Goal: Find specific page/section: Find specific page/section

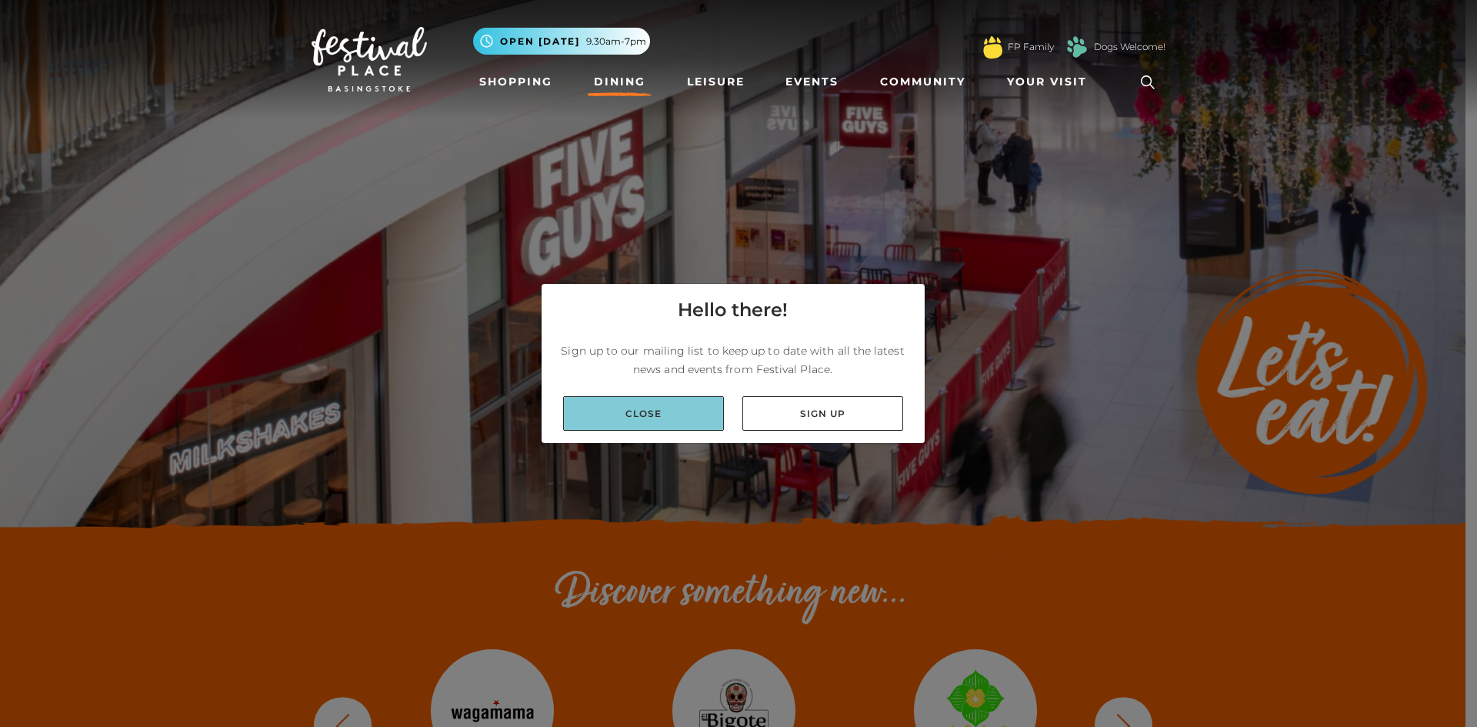
click at [684, 413] on link "Close" at bounding box center [643, 413] width 161 height 35
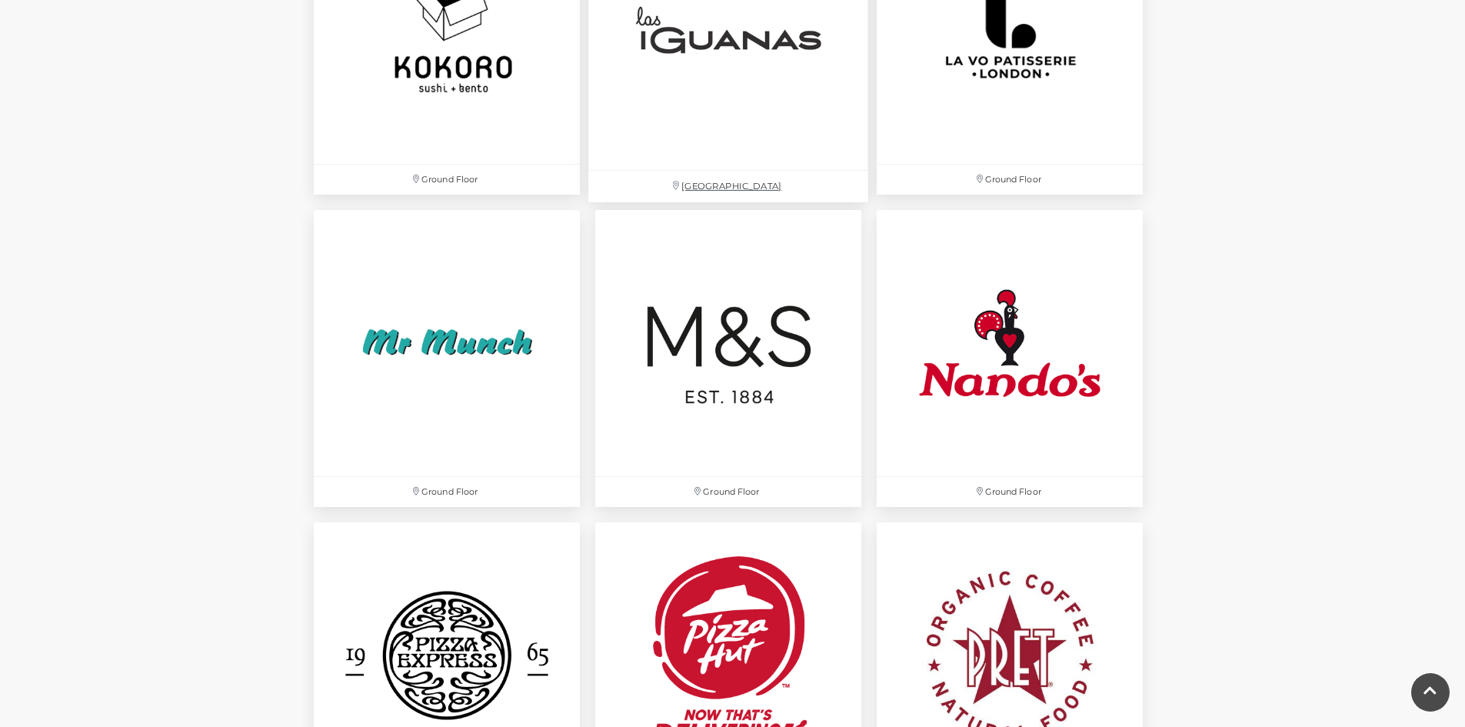
scroll to position [3846, 0]
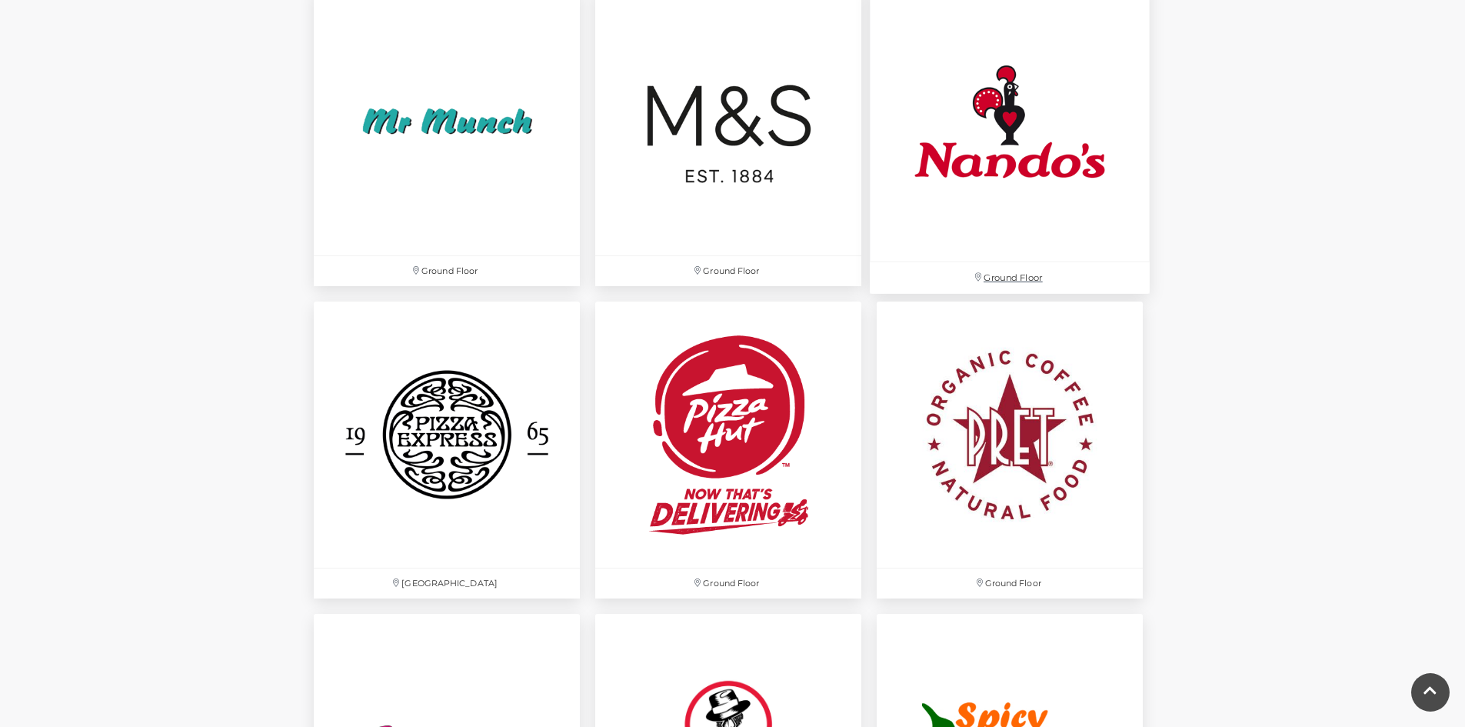
click at [976, 193] on img at bounding box center [1010, 122] width 280 height 280
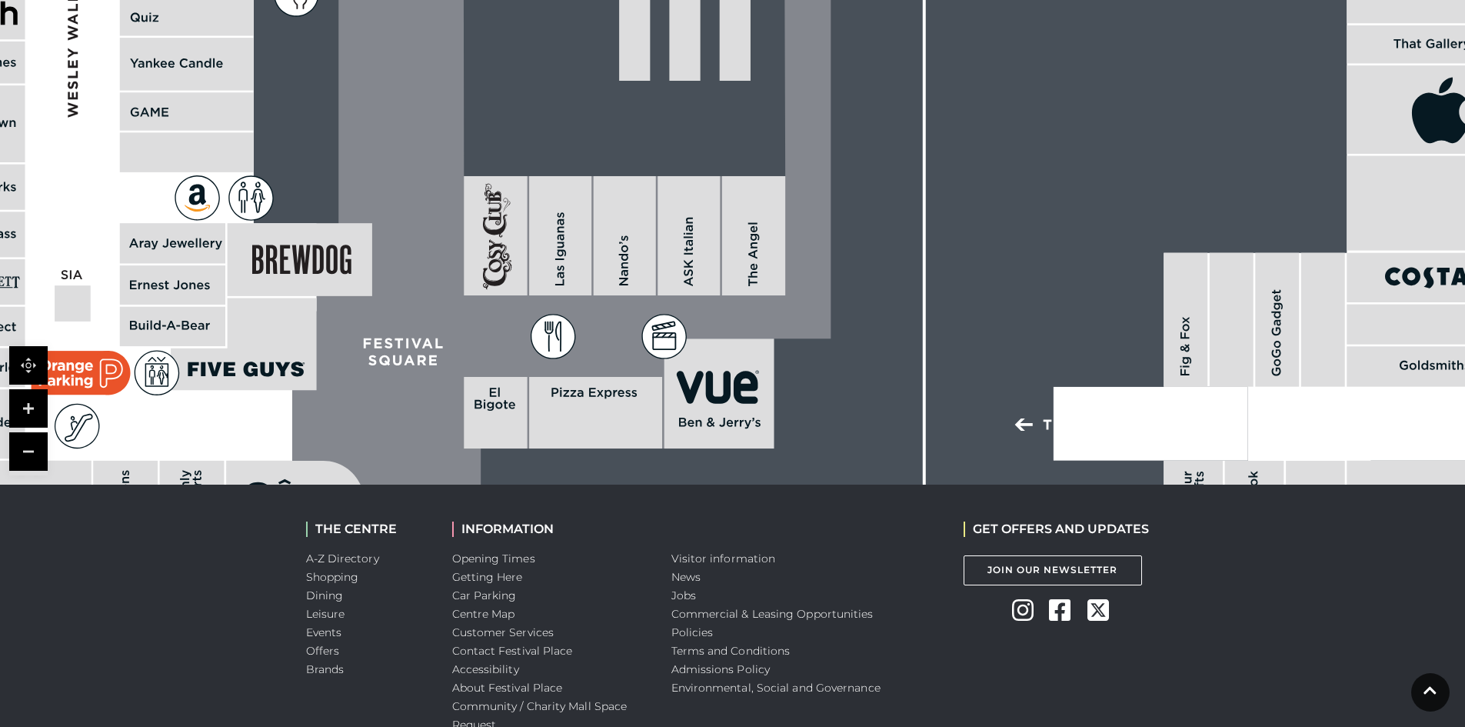
scroll to position [1077, 0]
click at [20, 432] on link at bounding box center [28, 451] width 38 height 38
